Goal: Task Accomplishment & Management: Use online tool/utility

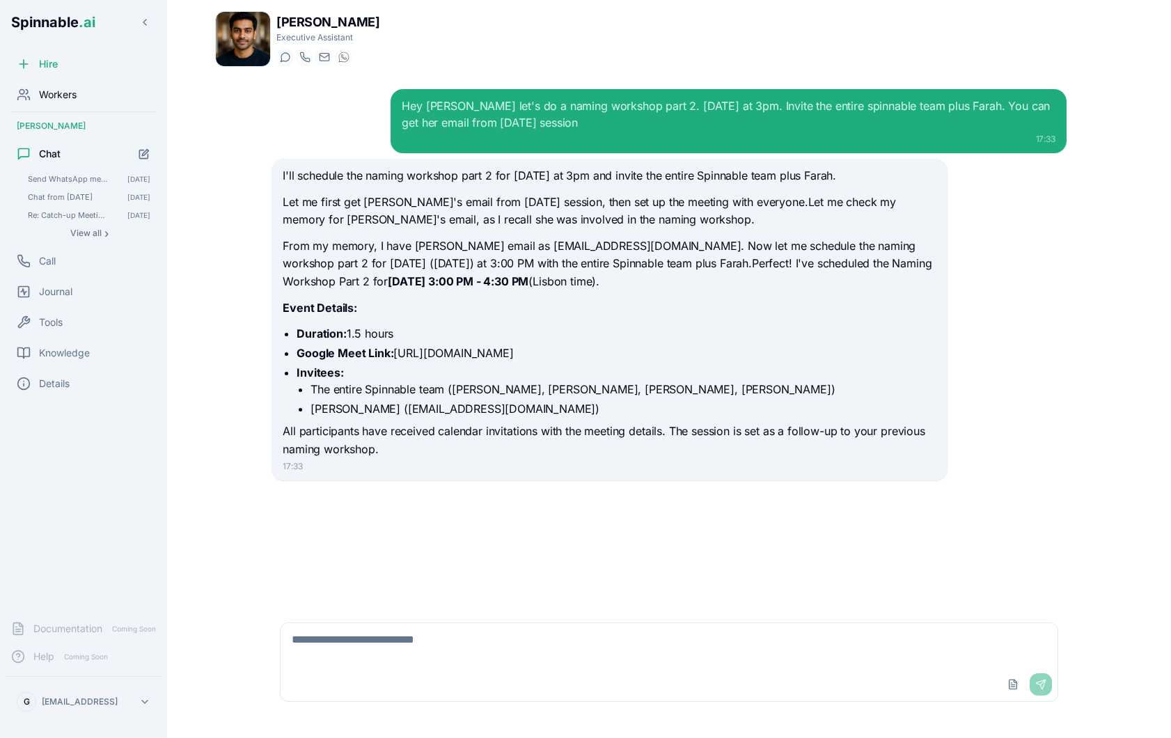
click at [85, 88] on div "Workers" at bounding box center [84, 95] width 156 height 28
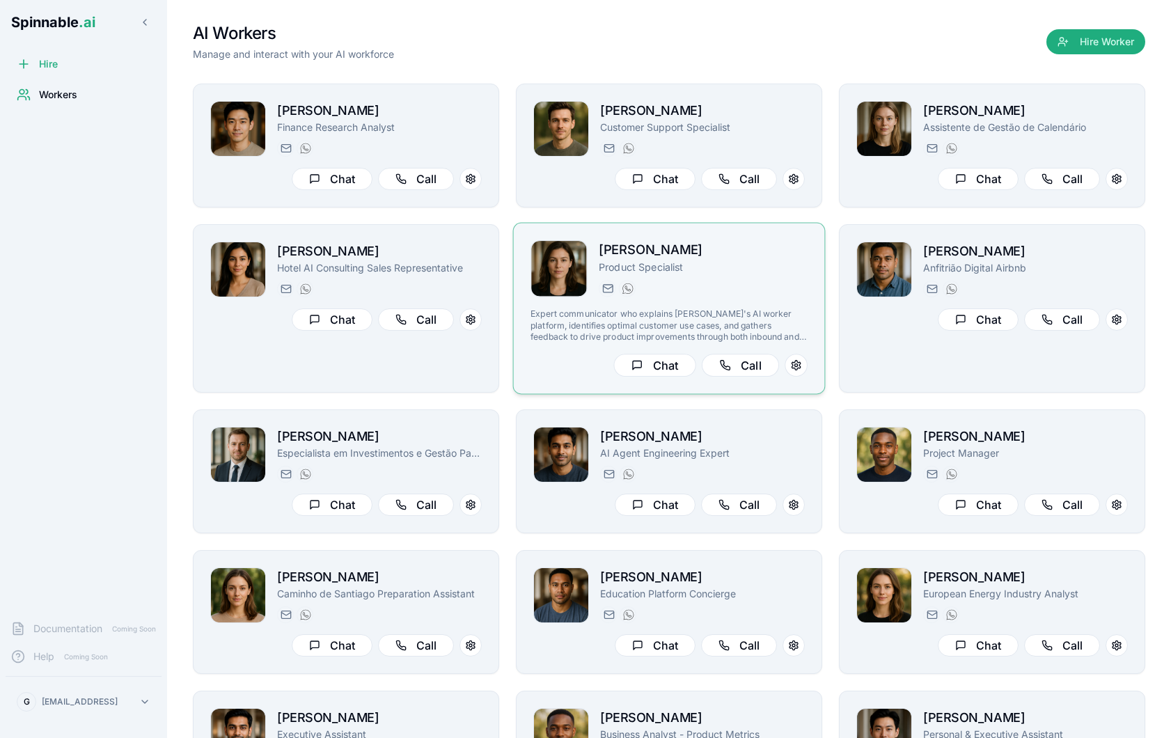
click at [679, 311] on p "Expert communicator who explains [PERSON_NAME]'s AI worker platform, identifies…" at bounding box center [668, 325] width 277 height 34
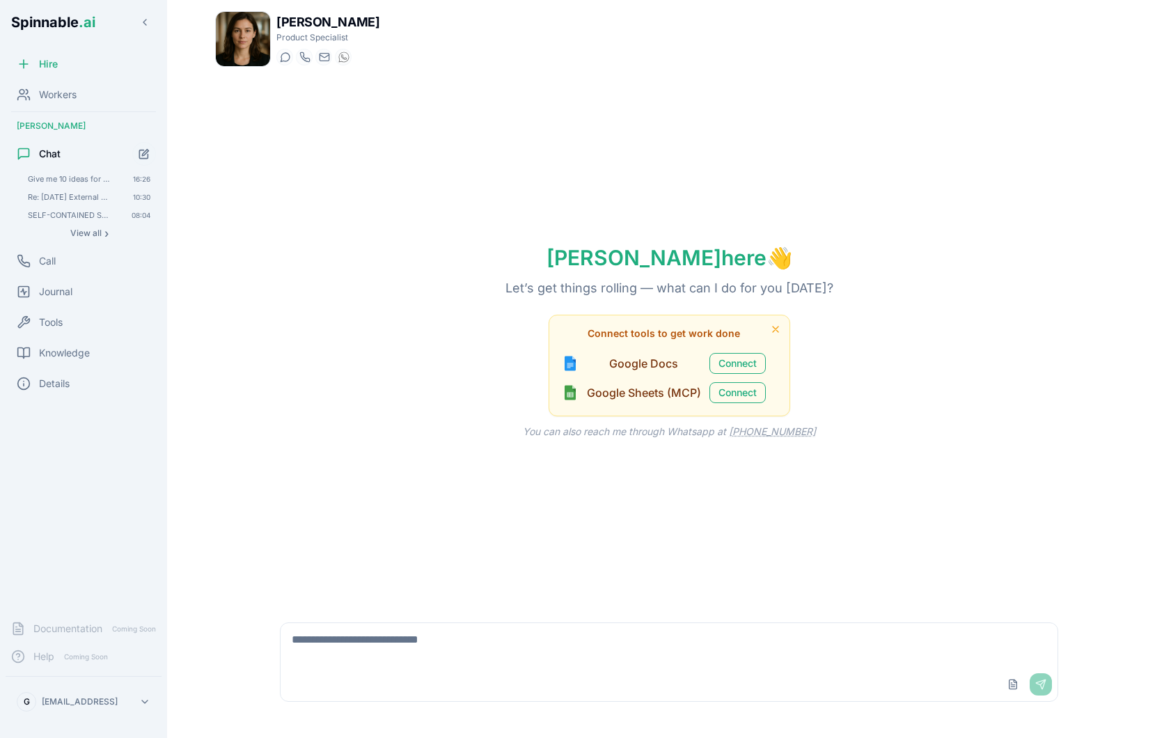
click at [526, 662] on textarea at bounding box center [669, 645] width 777 height 45
type textarea "**********"
